Goal: Navigation & Orientation: Understand site structure

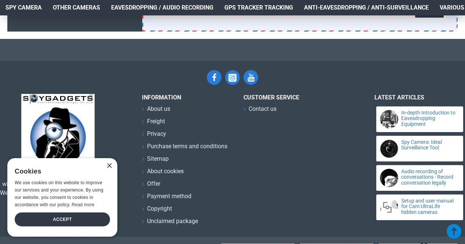
scroll to position [324, 0]
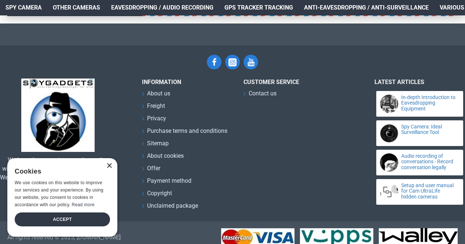
click at [110, 167] on font "×" at bounding box center [109, 165] width 6 height 12
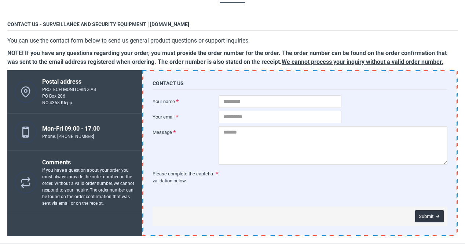
scroll to position [0, 0]
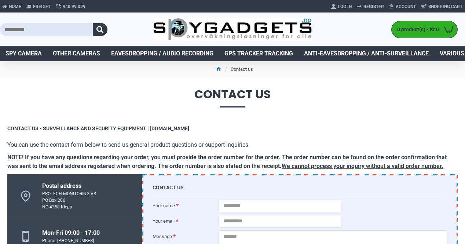
drag, startPoint x: 412, startPoint y: 95, endPoint x: 344, endPoint y: 102, distance: 68.5
click at [344, 102] on span "Contact us" at bounding box center [232, 97] width 450 height 19
click at [18, 5] on font "Home" at bounding box center [15, 6] width 12 height 5
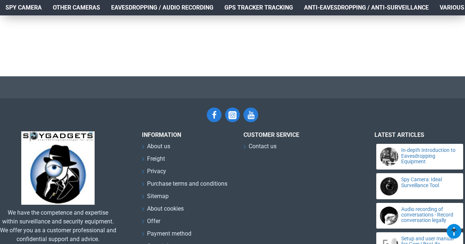
scroll to position [1541, 0]
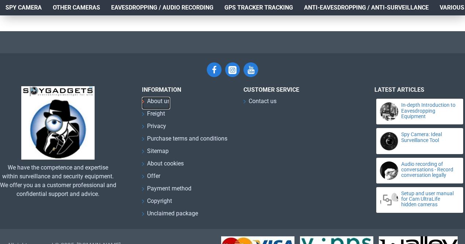
click at [160, 97] on font "About us" at bounding box center [158, 100] width 23 height 7
